Goal: Task Accomplishment & Management: Use online tool/utility

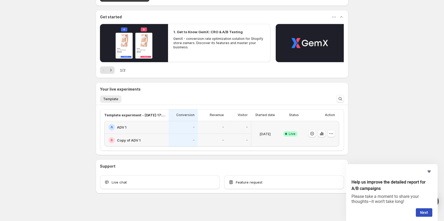
scroll to position [40, 0]
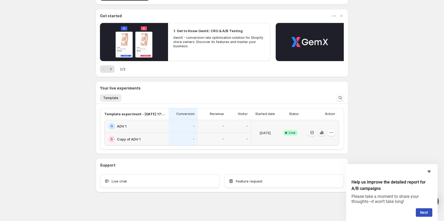
click at [322, 134] on icon "button" at bounding box center [321, 132] width 5 height 5
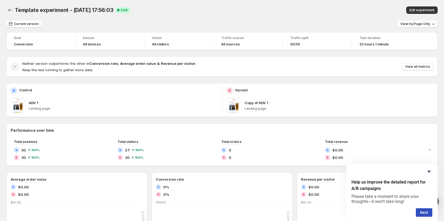
click at [247, 101] on p "Copy of ADV 1" at bounding box center [257, 102] width 24 height 5
click at [243, 89] on p "Variant" at bounding box center [241, 89] width 13 height 5
